Goal: Task Accomplishment & Management: Use online tool/utility

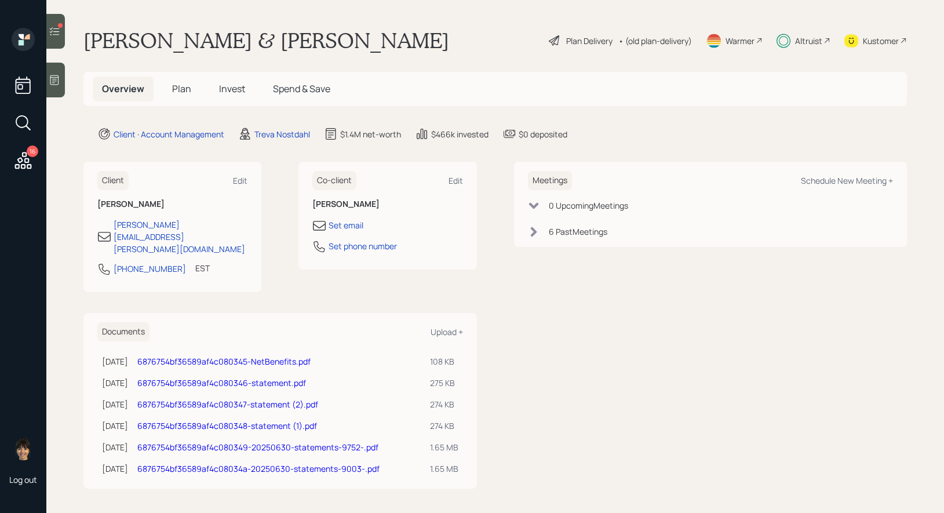
click at [54, 30] on icon at bounding box center [55, 31] width 12 height 12
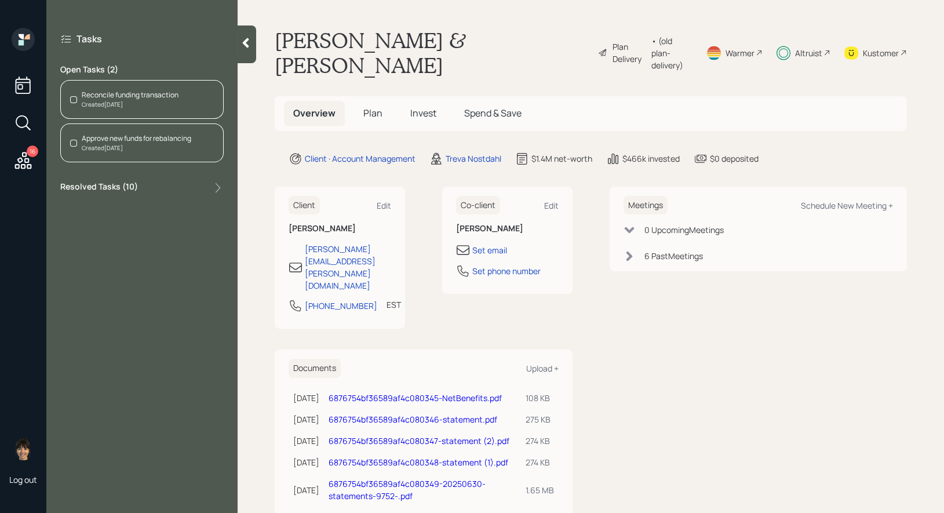
click at [126, 93] on div "Reconcile funding transaction" at bounding box center [130, 95] width 97 height 10
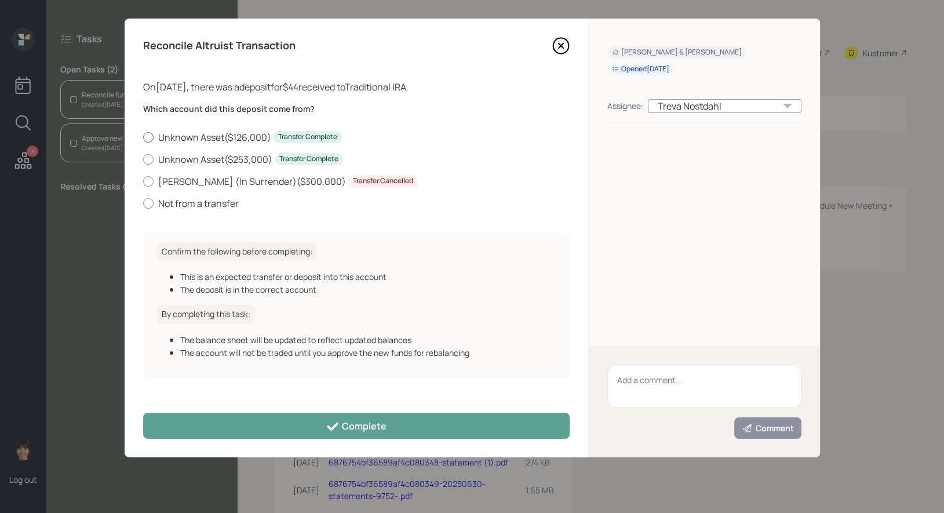
click at [153, 136] on label "Unknown Asset ( $126,000 ) Transfer Complete" at bounding box center [356, 137] width 427 height 13
click at [143, 137] on input "Unknown Asset ( $126,000 ) Transfer Complete" at bounding box center [143, 137] width 1 height 1
radio input "true"
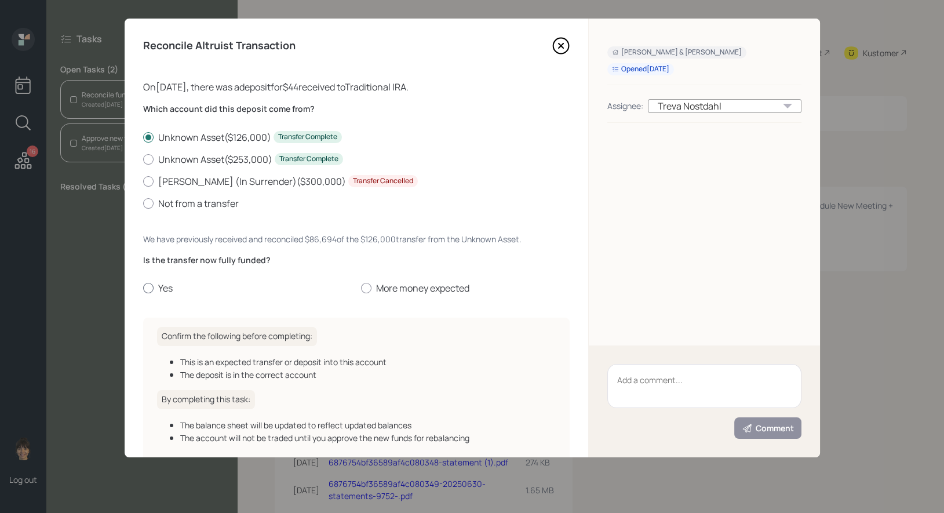
click at [152, 290] on div at bounding box center [148, 288] width 10 height 10
click at [143, 289] on input "Yes" at bounding box center [143, 288] width 1 height 1
radio input "true"
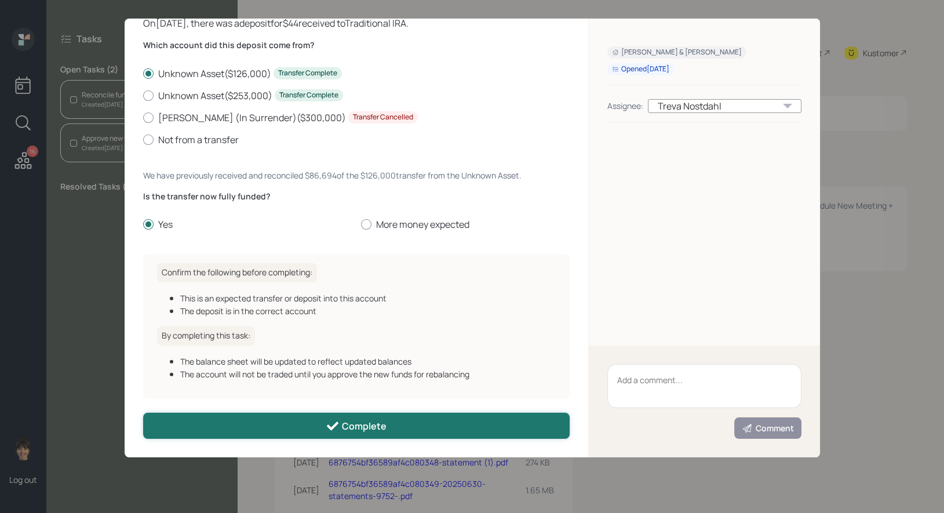
click at [225, 432] on button "Complete" at bounding box center [356, 426] width 427 height 26
